Goal: Information Seeking & Learning: Learn about a topic

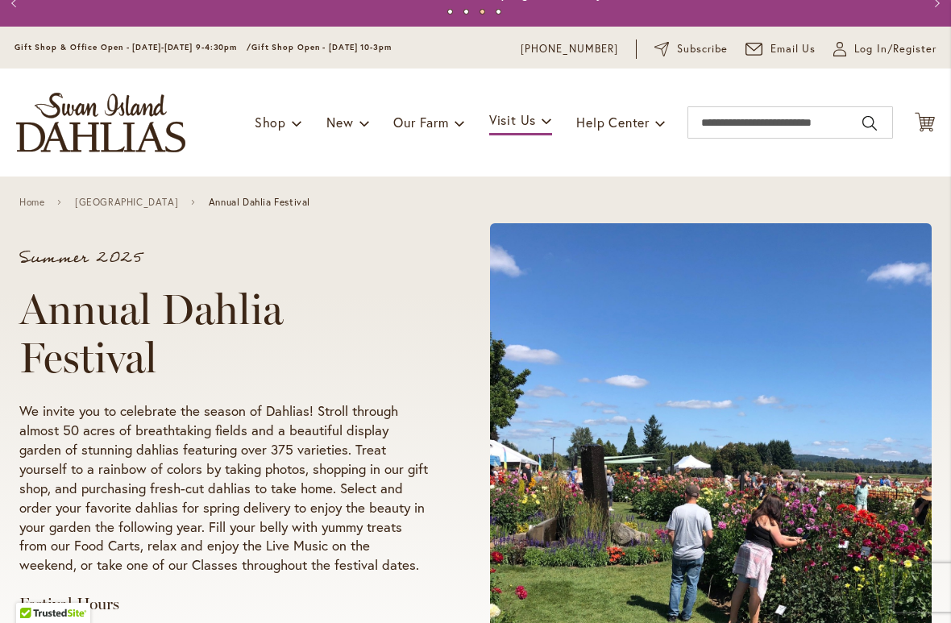
scroll to position [9, 0]
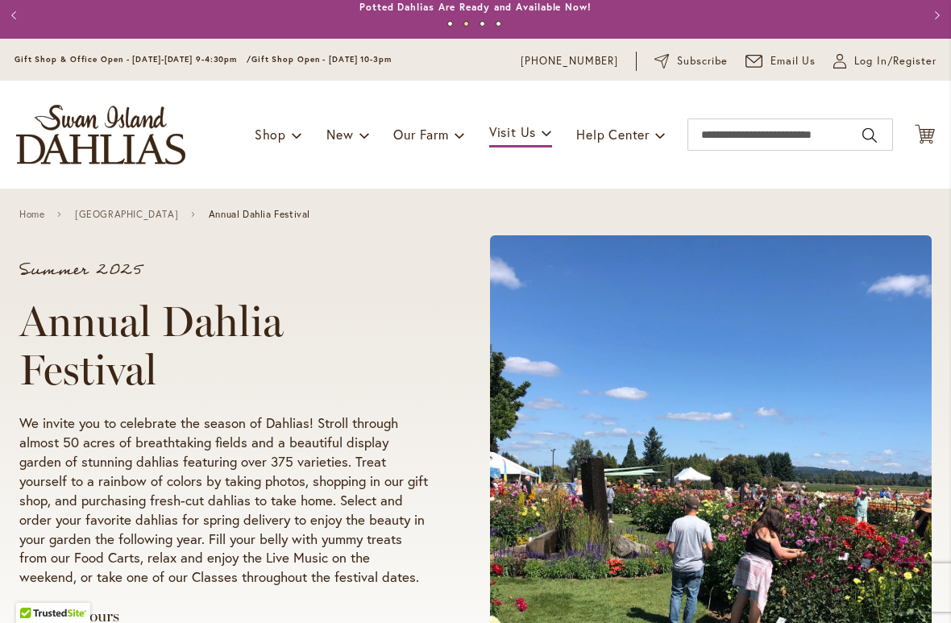
click at [26, 220] on link "Home" at bounding box center [31, 214] width 25 height 11
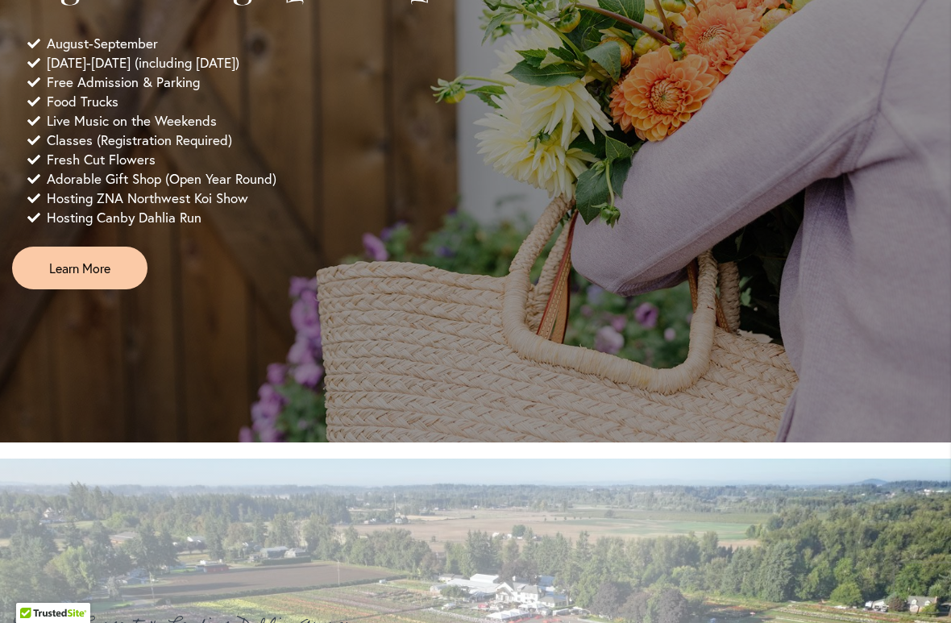
scroll to position [1242, 0]
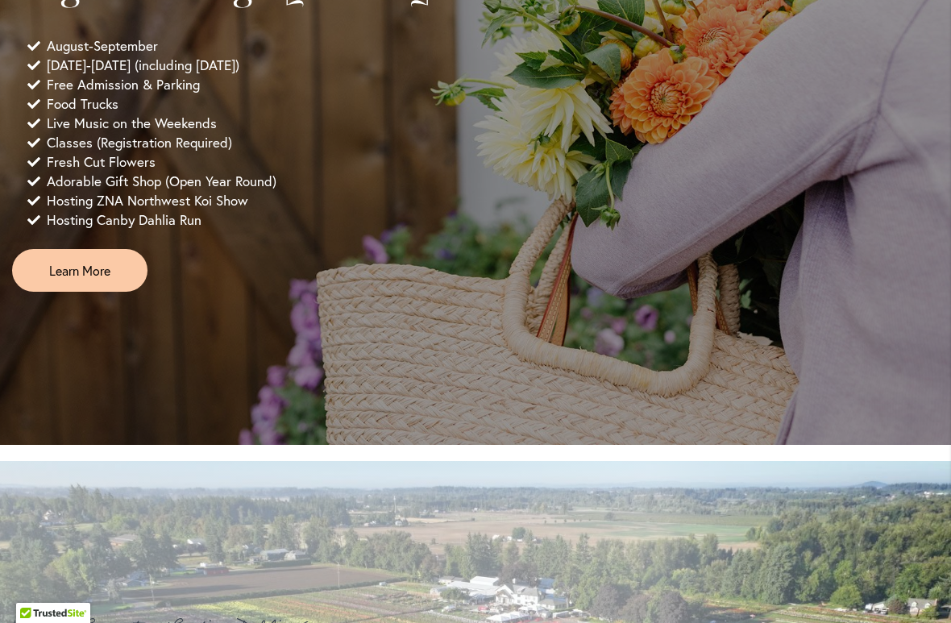
click at [95, 280] on span "Learn More" at bounding box center [79, 270] width 61 height 19
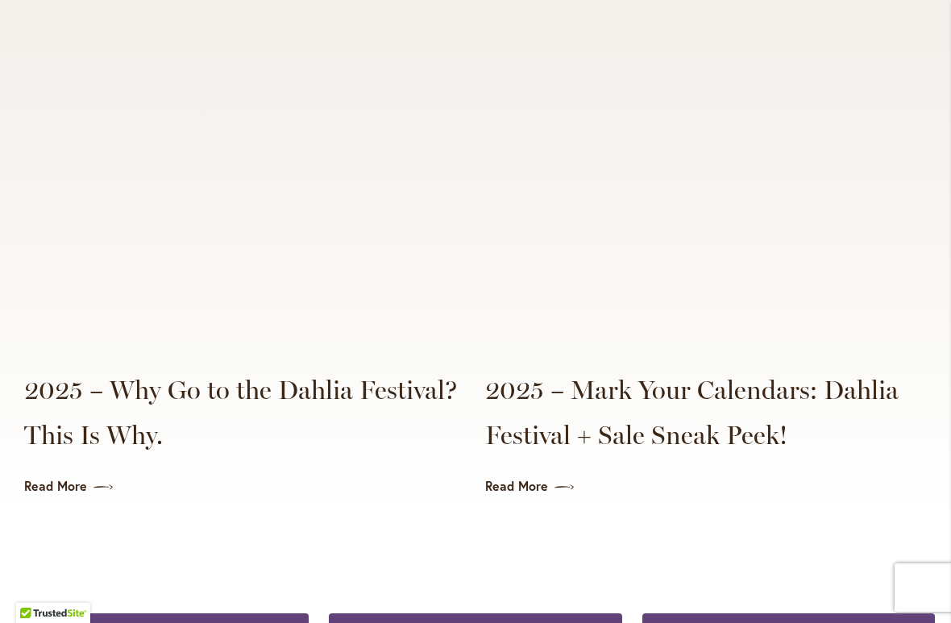
scroll to position [3754, 0]
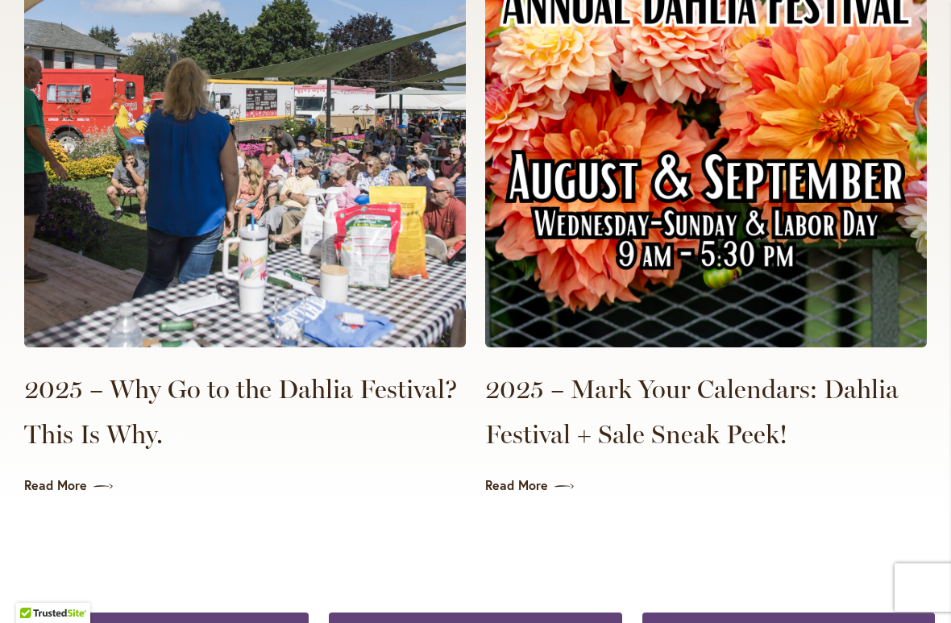
click at [527, 482] on link "Read More" at bounding box center [705, 485] width 441 height 19
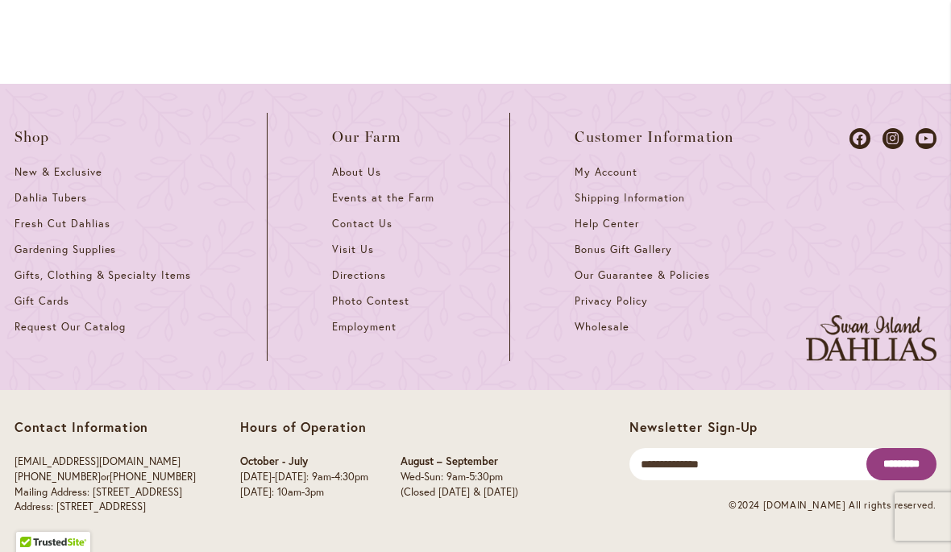
scroll to position [1690, 0]
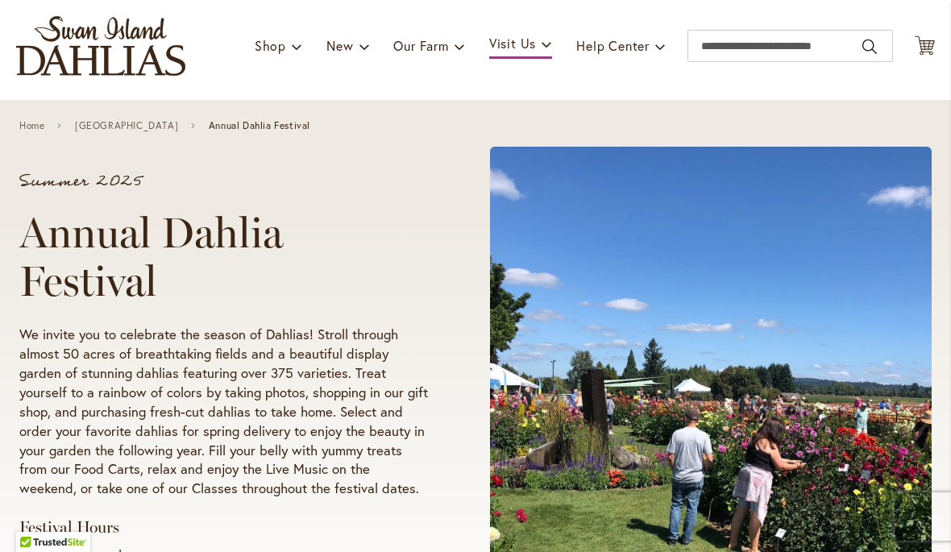
scroll to position [89, 0]
